Goal: Download file/media

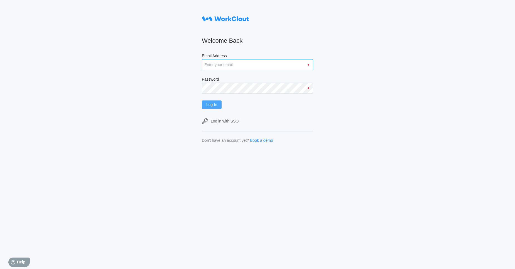
type input "iris.li@labceuticals.com.au"
click at [215, 104] on span "Log In" at bounding box center [211, 105] width 11 height 4
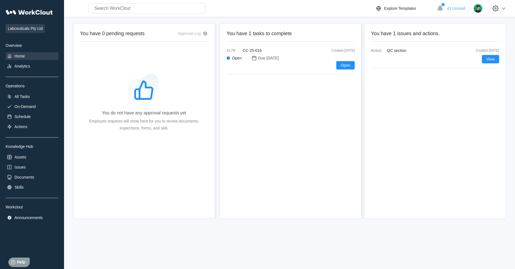
click at [40, 53] on div "Home" at bounding box center [32, 56] width 53 height 8
click at [25, 97] on div "All Tasks" at bounding box center [21, 96] width 15 height 4
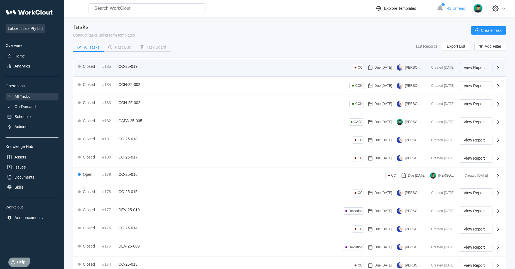
click at [471, 69] on span "View Report" at bounding box center [474, 67] width 21 height 4
click at [469, 69] on span "View Report" at bounding box center [474, 67] width 21 height 4
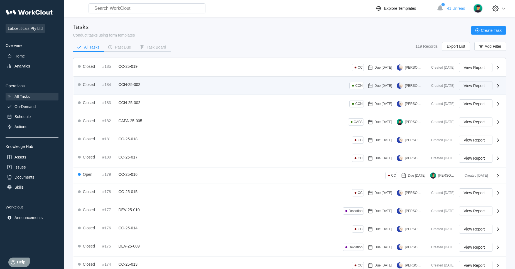
click at [463, 84] on button "View Report" at bounding box center [475, 85] width 33 height 9
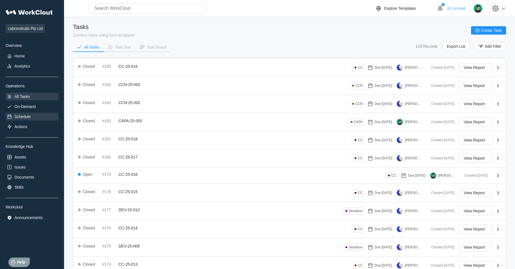
click at [29, 113] on div "Schedule" at bounding box center [32, 117] width 53 height 8
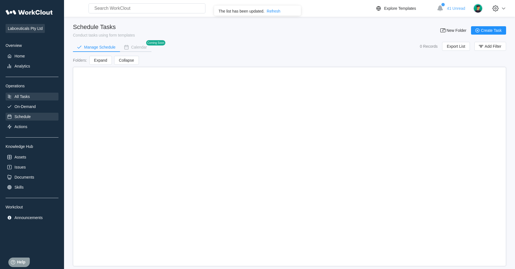
click at [44, 98] on div "All Tasks" at bounding box center [32, 97] width 53 height 8
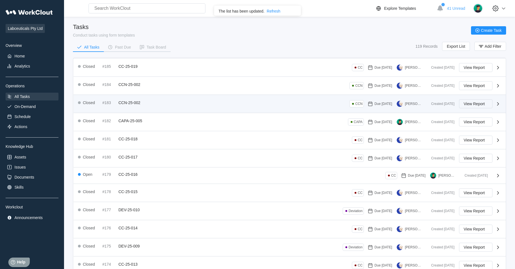
click at [488, 103] on button "View Report" at bounding box center [475, 103] width 33 height 9
click at [496, 101] on icon at bounding box center [498, 103] width 7 height 7
click at [497, 103] on icon at bounding box center [498, 103] width 7 height 7
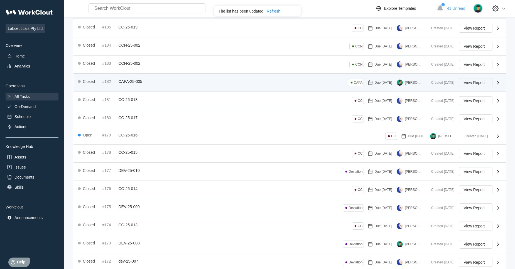
scroll to position [86, 0]
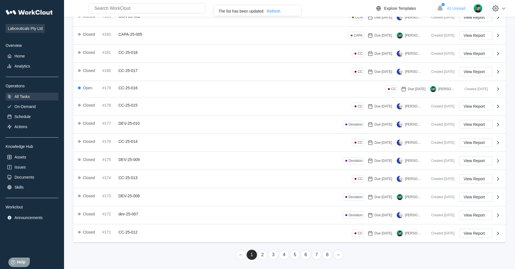
click at [273, 10] on div "Refresh" at bounding box center [274, 11] width 14 height 4
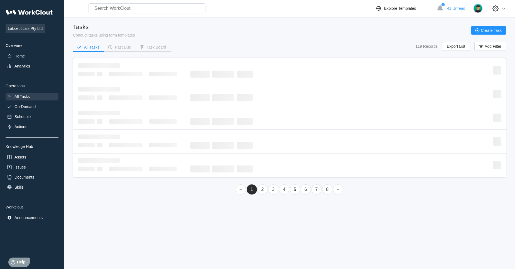
scroll to position [0, 0]
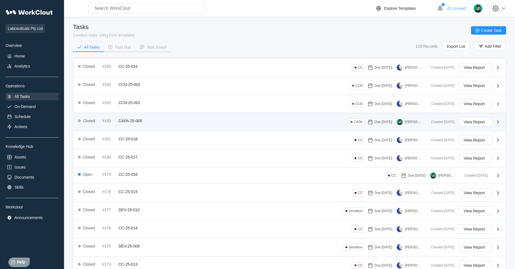
click at [131, 120] on span "CAPA-25-005" at bounding box center [131, 120] width 24 height 4
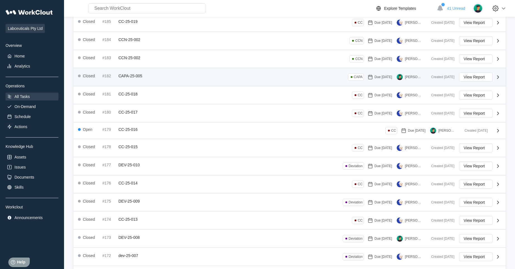
scroll to position [56, 0]
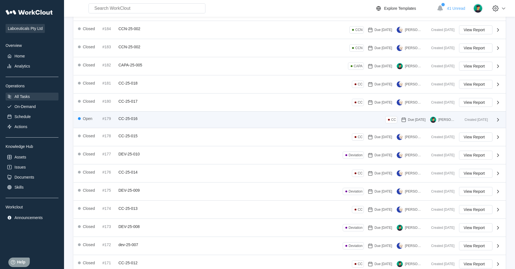
click at [127, 117] on span "CC-25-016" at bounding box center [128, 118] width 19 height 4
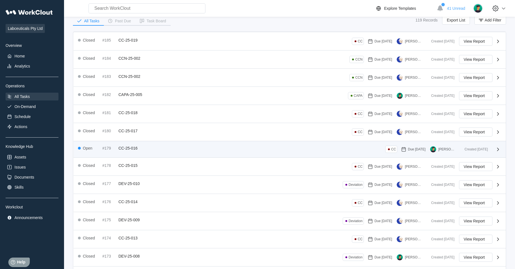
scroll to position [0, 0]
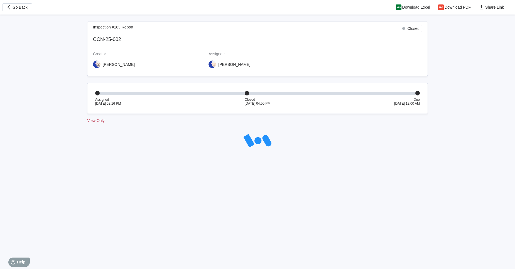
click at [370, 225] on body "Go Back Download Excel Download PDF Share Link Inspection #183 Report Closed CC…" at bounding box center [257, 134] width 515 height 269
click at [450, 6] on span "Download PDF" at bounding box center [458, 7] width 26 height 4
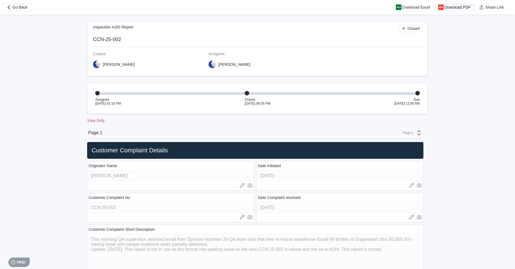
click at [453, 8] on span "Download PDF" at bounding box center [458, 7] width 26 height 4
click at [19, 6] on span "Go Back" at bounding box center [20, 7] width 15 height 4
click at [28, 9] on button "Go Back" at bounding box center [17, 7] width 30 height 8
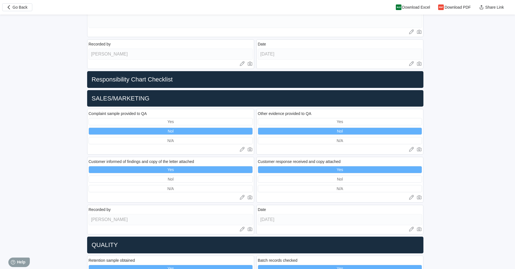
scroll to position [418, 0]
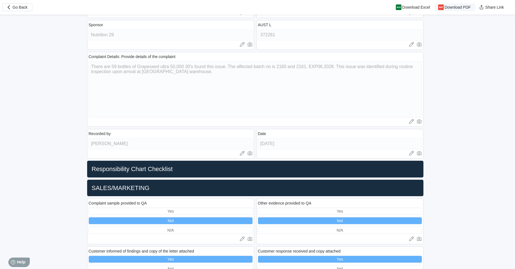
click at [444, 4] on icon "button" at bounding box center [441, 7] width 6 height 6
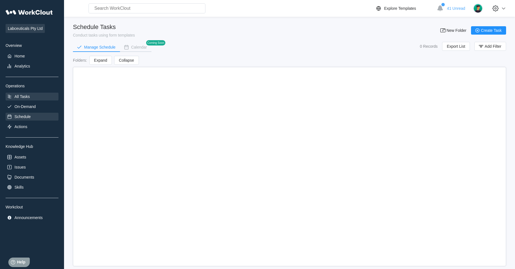
click at [26, 94] on div "All Tasks" at bounding box center [21, 96] width 15 height 4
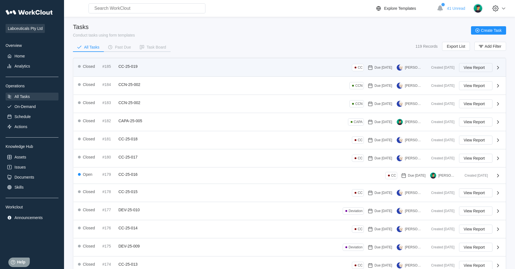
click at [467, 63] on button "View Report" at bounding box center [475, 67] width 33 height 9
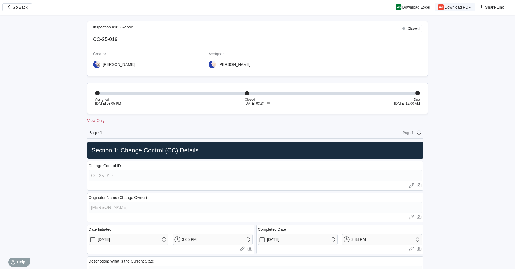
click at [452, 6] on span "Download PDF" at bounding box center [458, 7] width 26 height 4
drag, startPoint x: 32, startPoint y: 1, endPoint x: 63, endPoint y: 51, distance: 58.9
